Goal: Navigation & Orientation: Find specific page/section

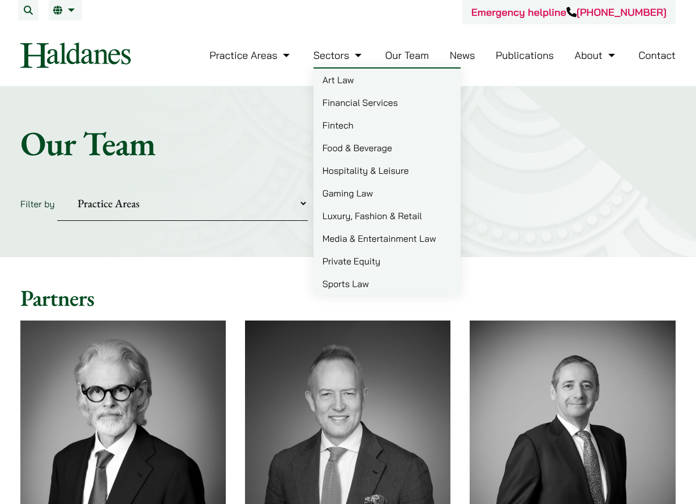
click at [398, 72] on link "Art Law" at bounding box center [387, 80] width 147 height 23
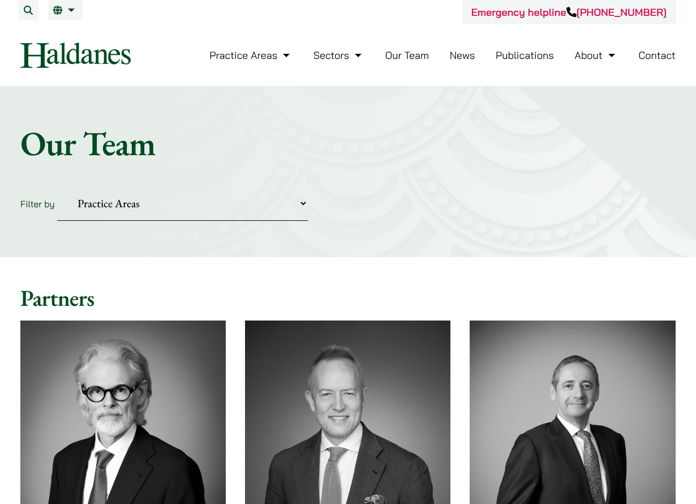
click at [414, 59] on link "Our Team" at bounding box center [408, 55] width 44 height 13
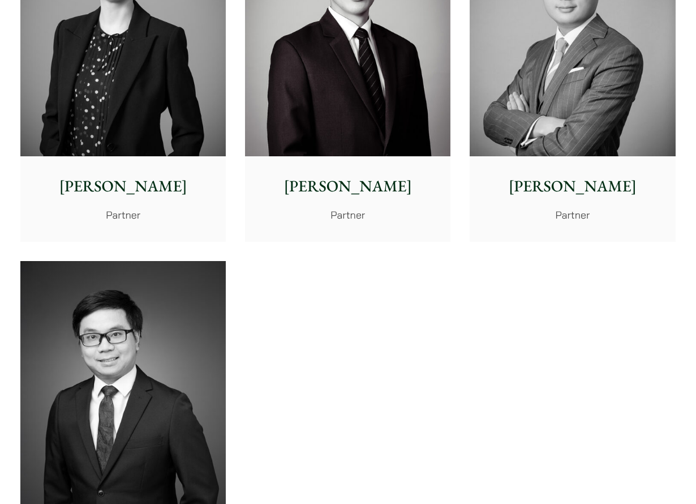
scroll to position [1698, 0]
